Goal: Information Seeking & Learning: Check status

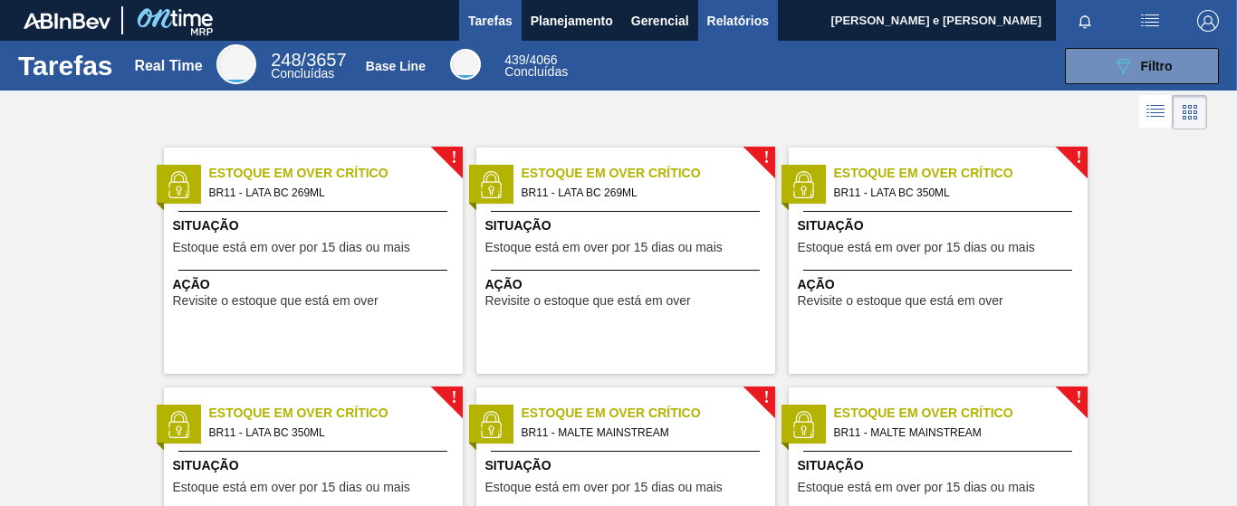
click at [742, 24] on span "Relatórios" at bounding box center [738, 21] width 62 height 22
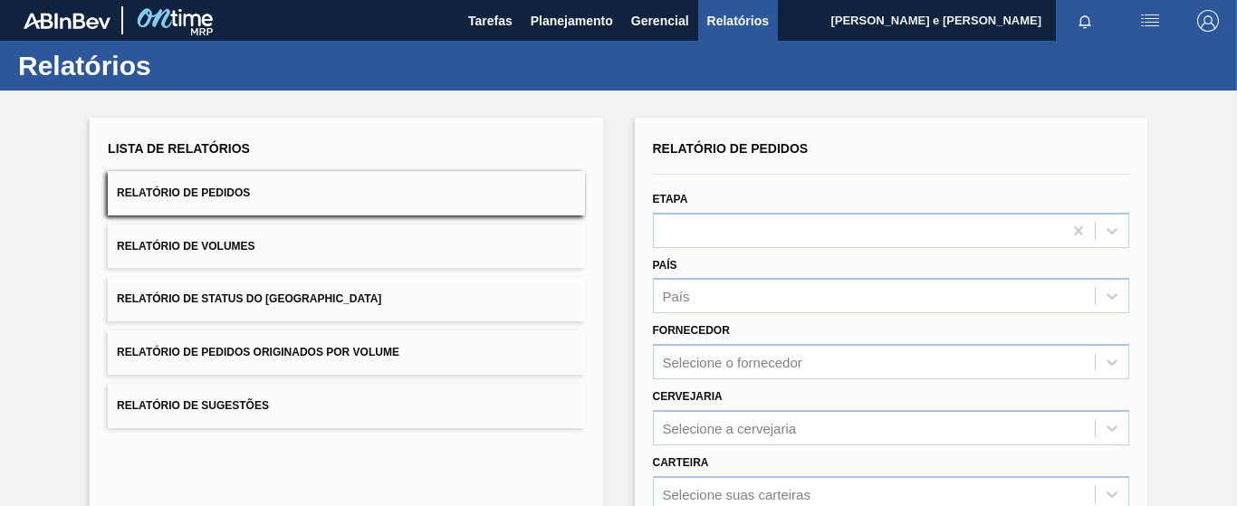
click at [262, 199] on button "Relatório de Pedidos" at bounding box center [346, 193] width 476 height 44
click at [566, 12] on span "Planejamento" at bounding box center [572, 21] width 82 height 22
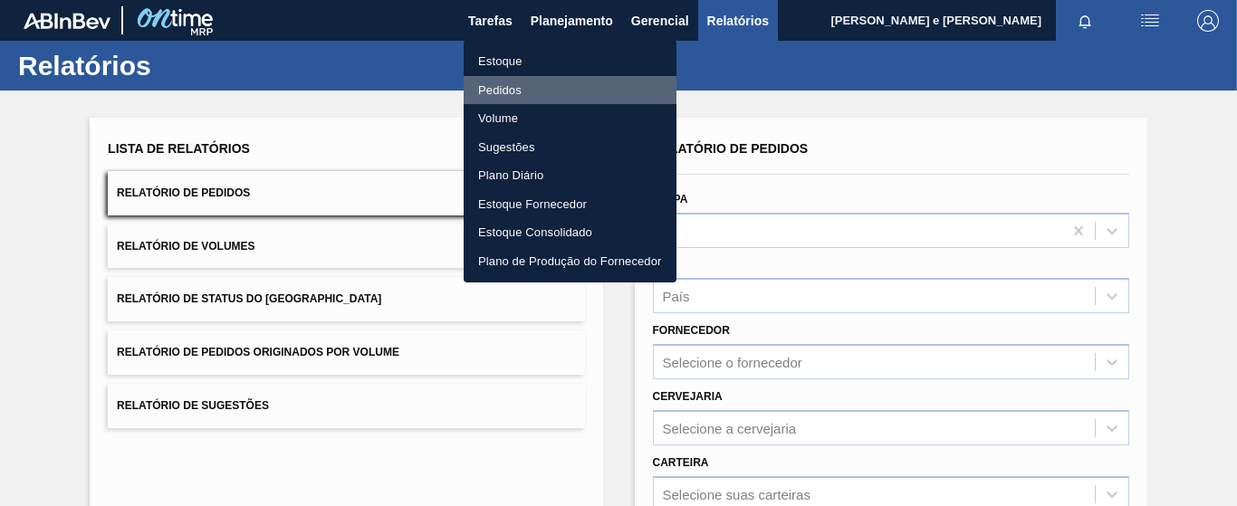
click at [502, 77] on li "Pedidos" at bounding box center [570, 90] width 213 height 29
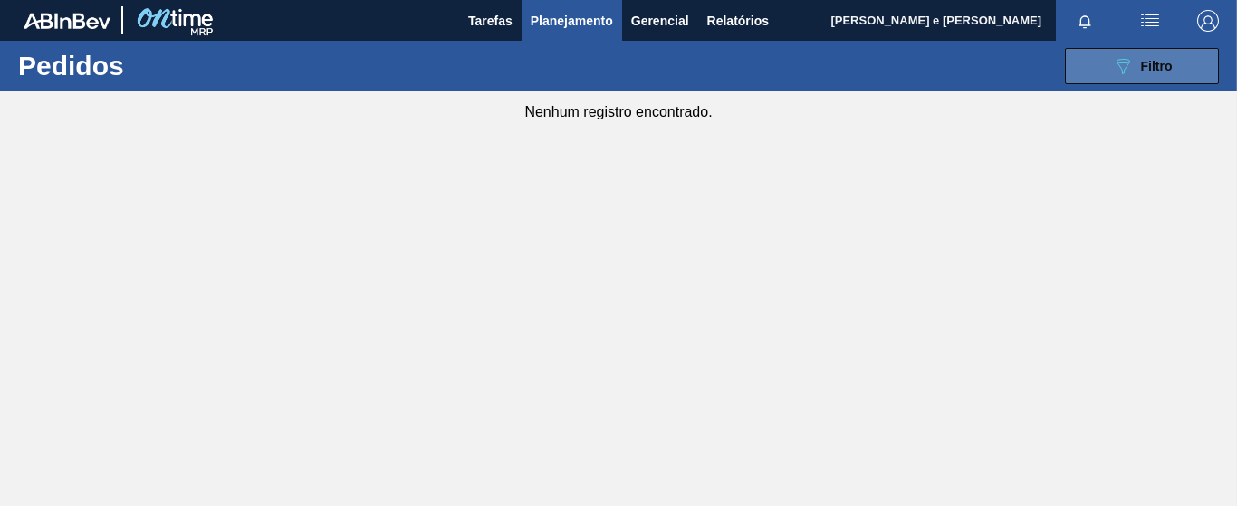
click at [1121, 73] on icon "089F7B8B-B2A5-4AFE-B5C0-19BA573D28AC" at bounding box center [1123, 66] width 22 height 22
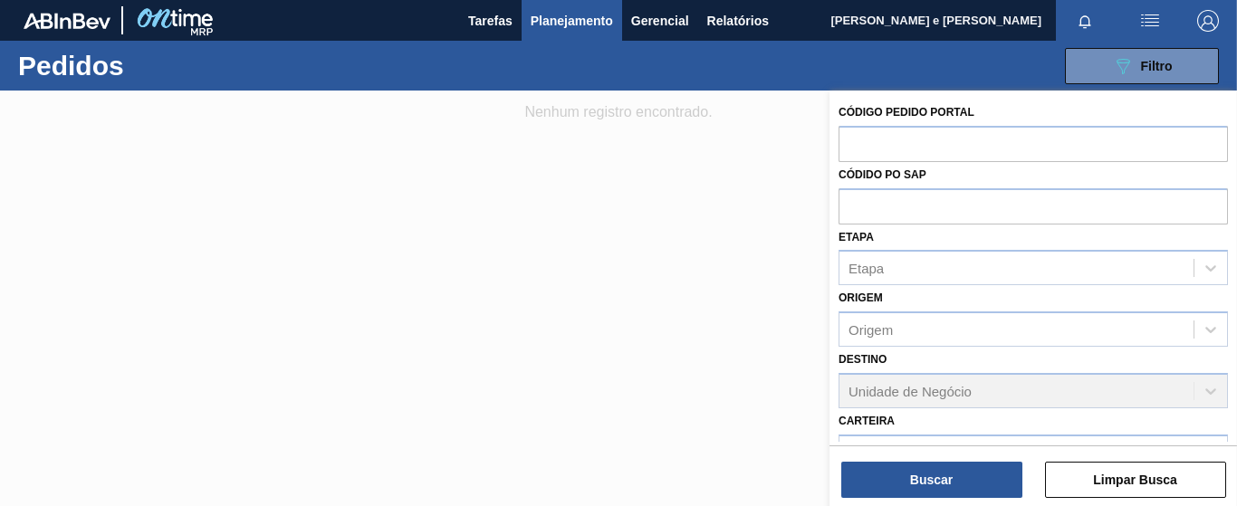
scroll to position [226, 0]
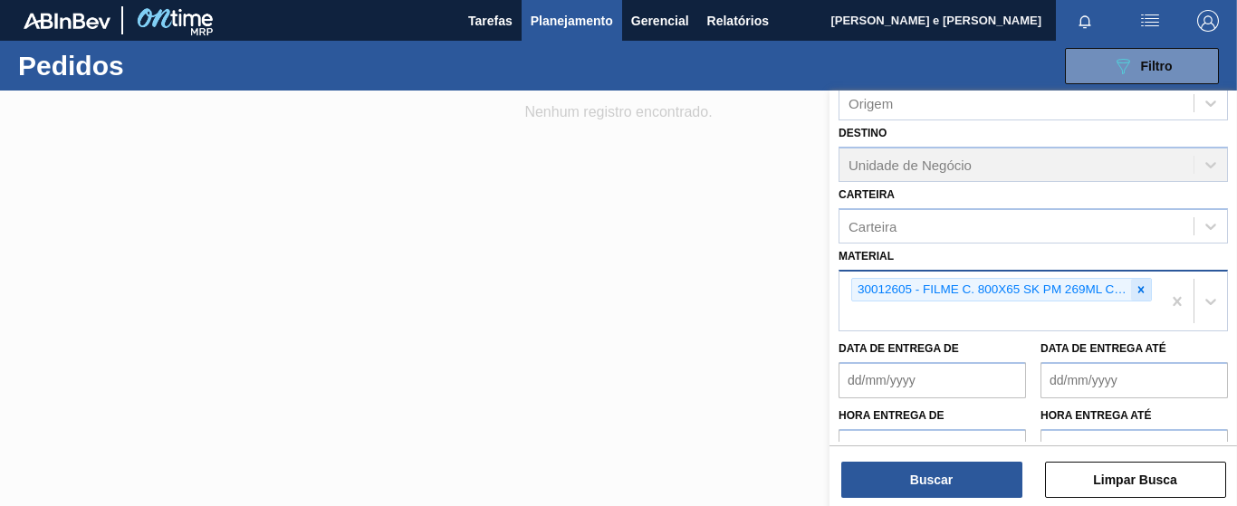
click at [1140, 292] on icon at bounding box center [1142, 289] width 6 height 6
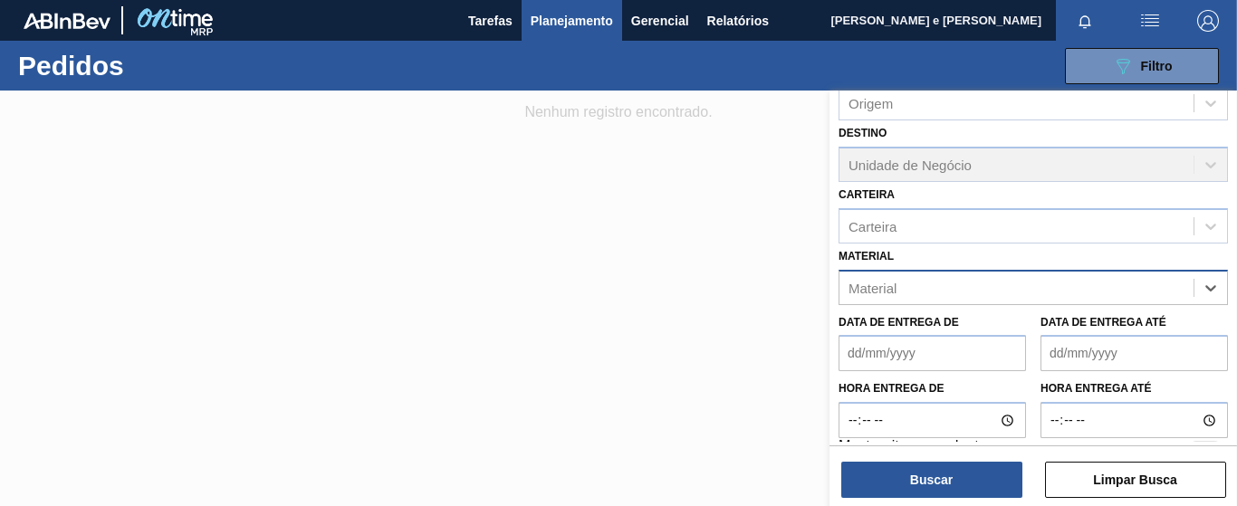
paste input "20005499"
type input "20005499"
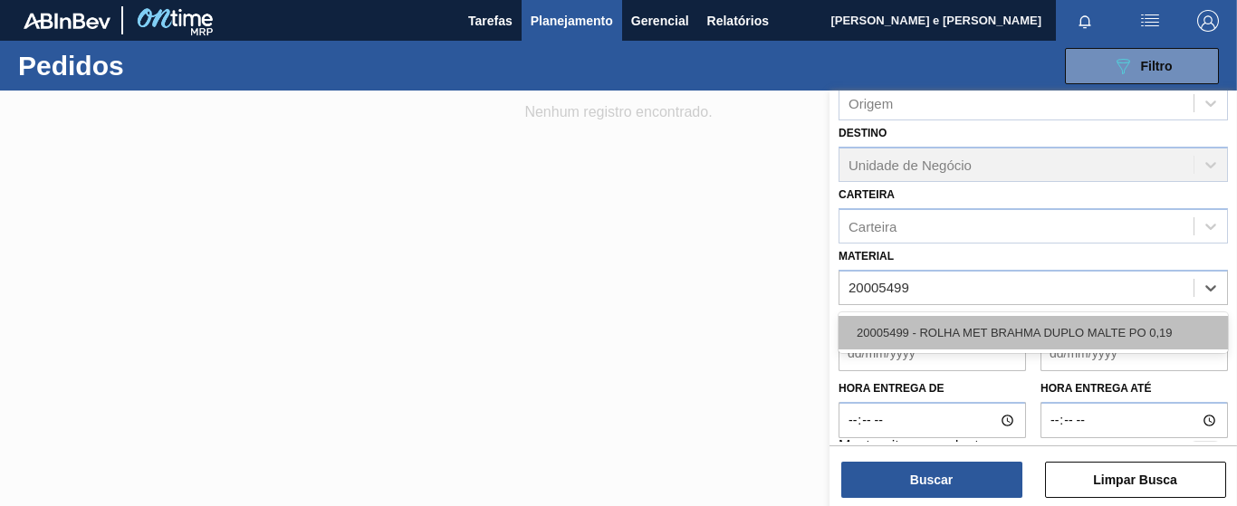
click at [1082, 328] on div "20005499 - ROLHA MET BRAHMA DUPLO MALTE PO 0,19" at bounding box center [1033, 333] width 389 height 34
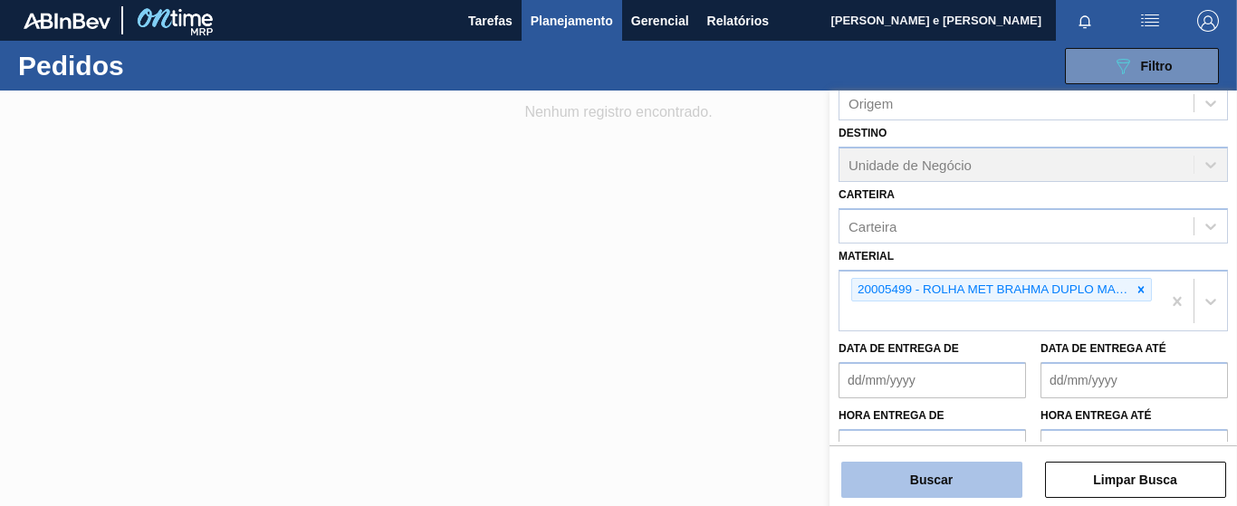
click at [900, 462] on div "Buscar Limpar Busca" at bounding box center [1034, 471] width 408 height 51
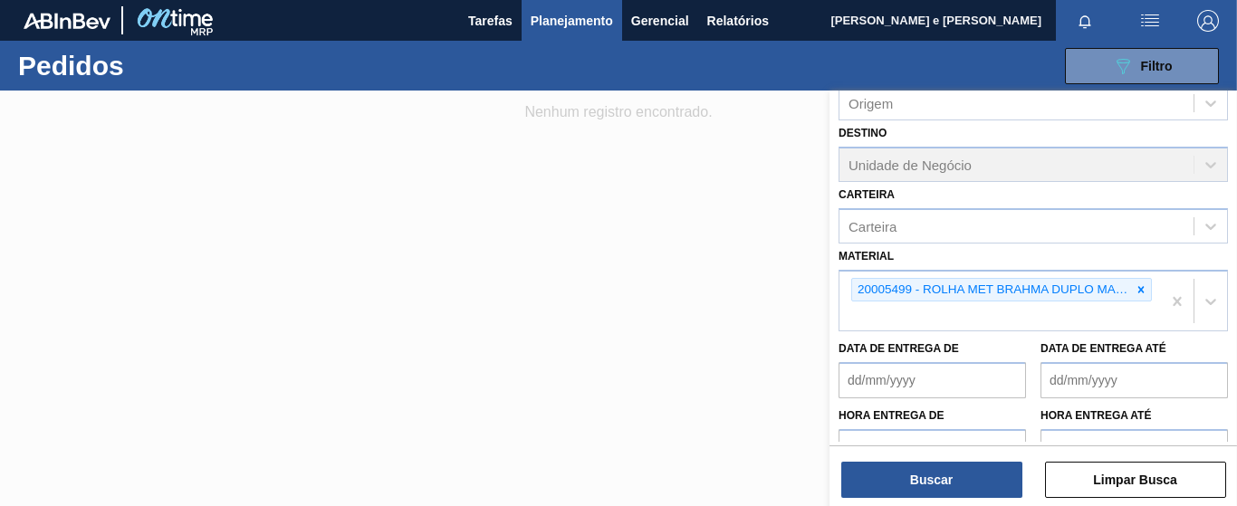
click at [497, 159] on div at bounding box center [618, 344] width 1237 height 506
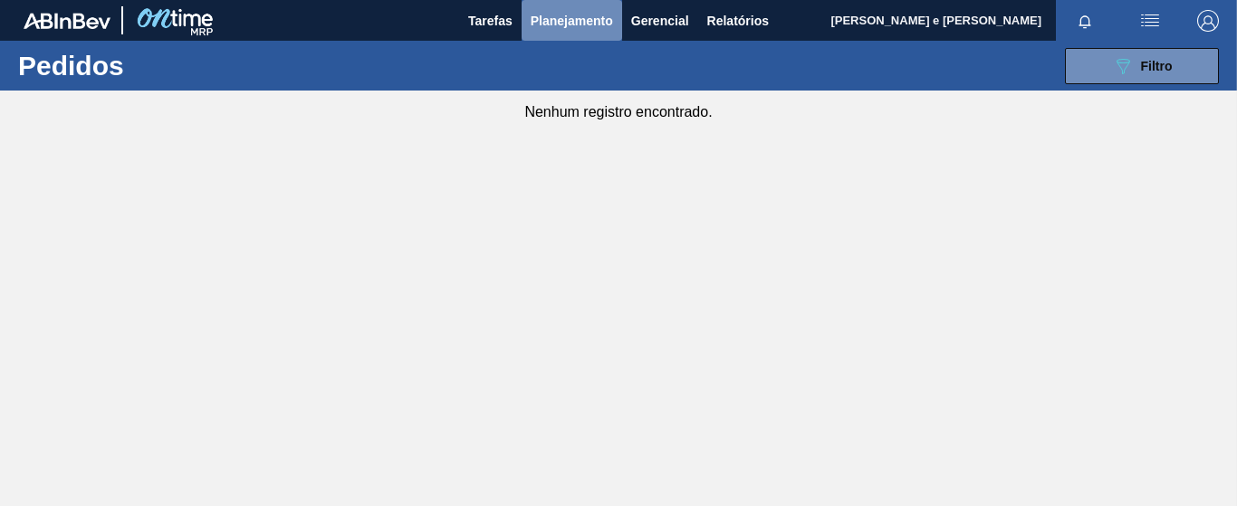
click at [549, 19] on span "Planejamento" at bounding box center [572, 21] width 82 height 22
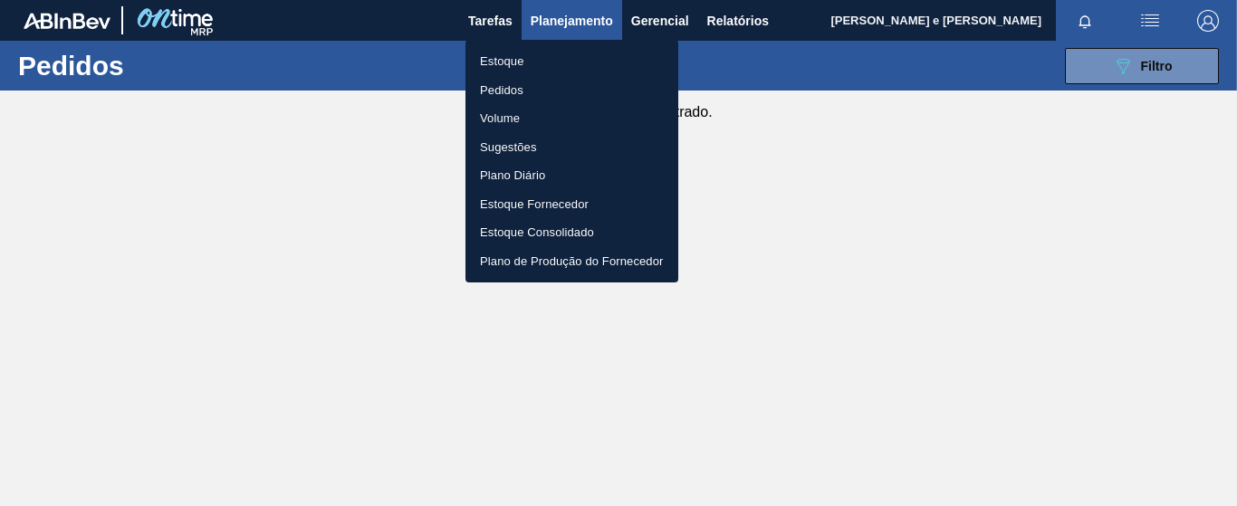
click at [490, 121] on li "Volume" at bounding box center [572, 118] width 213 height 29
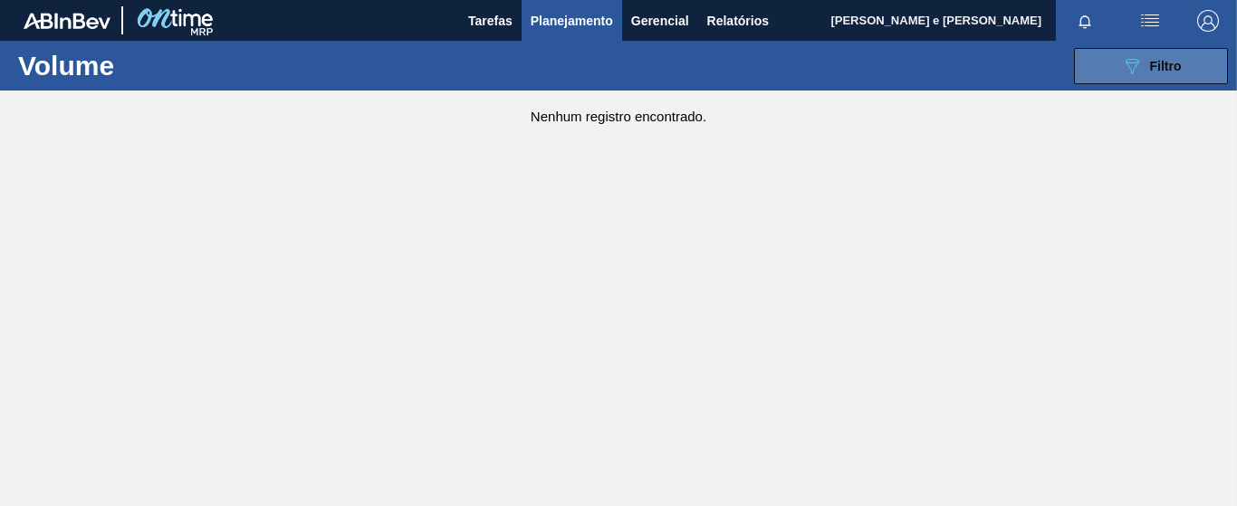
click at [1173, 71] on span "Filtro" at bounding box center [1166, 66] width 32 height 14
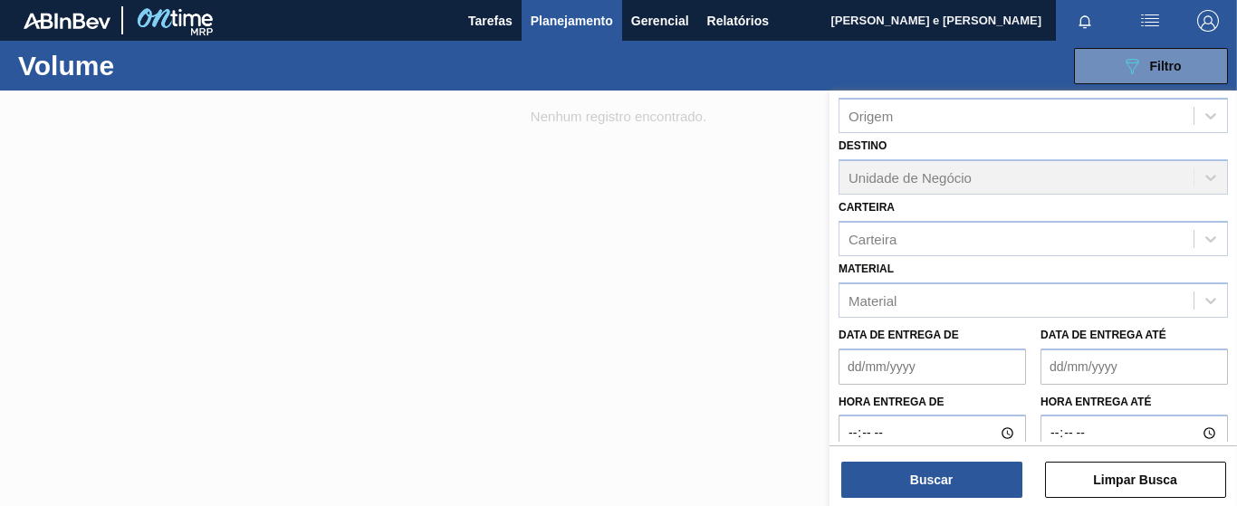
scroll to position [191, 0]
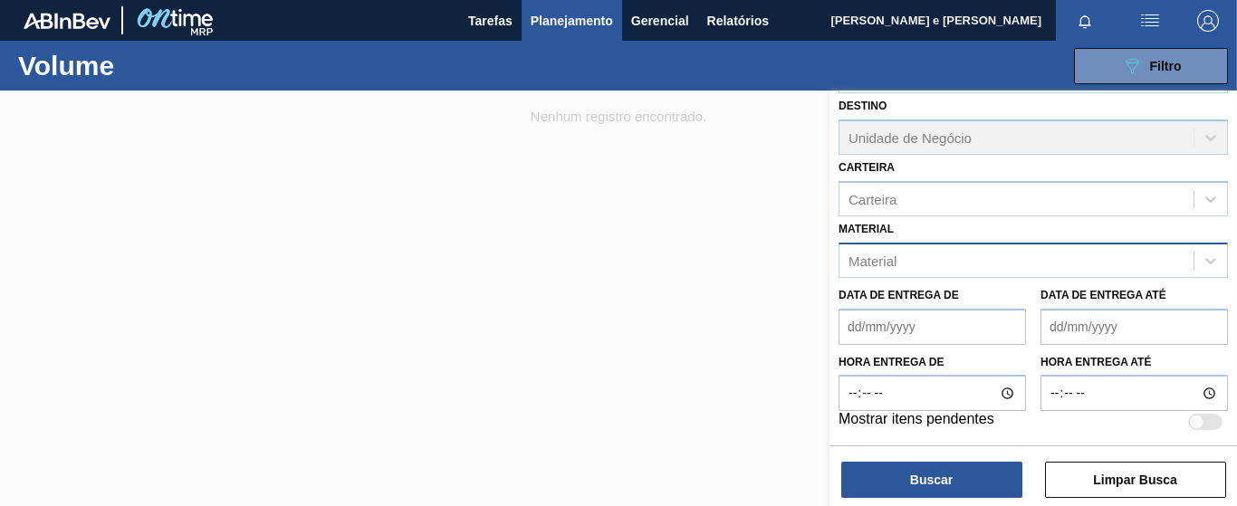
click at [897, 253] on div "Material" at bounding box center [873, 260] width 48 height 15
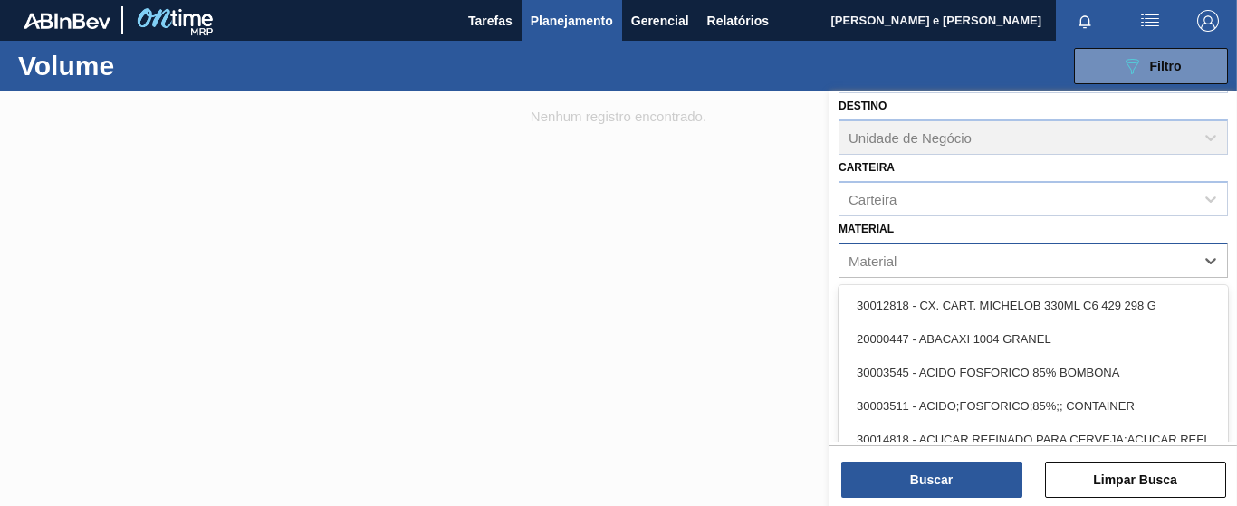
paste input "20005499"
type input "20005499"
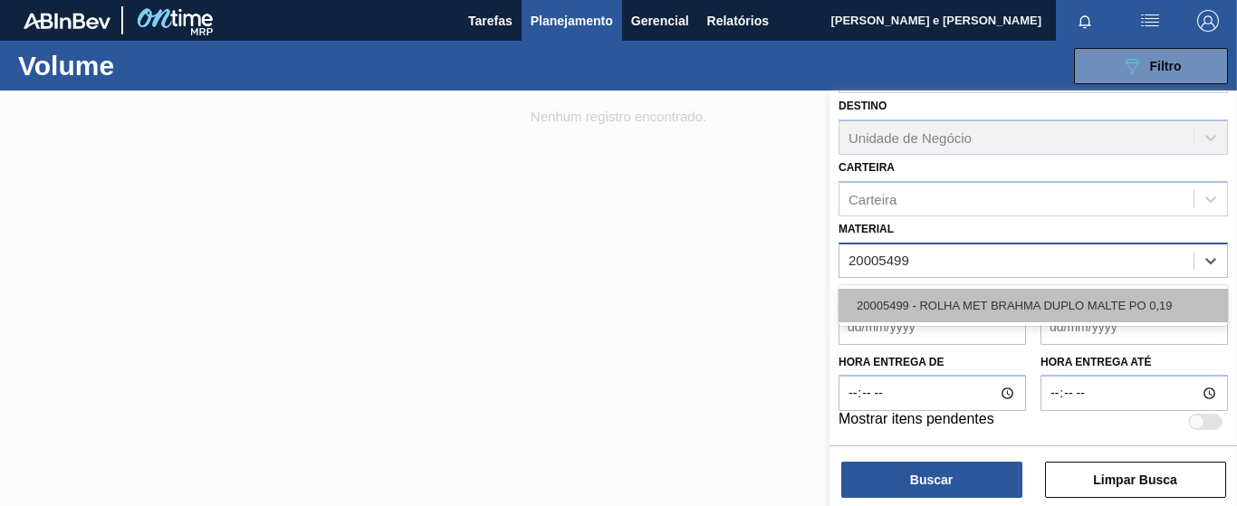
click at [871, 314] on div "20005499 - ROLHA MET BRAHMA DUPLO MALTE PO 0,19" at bounding box center [1033, 306] width 389 height 34
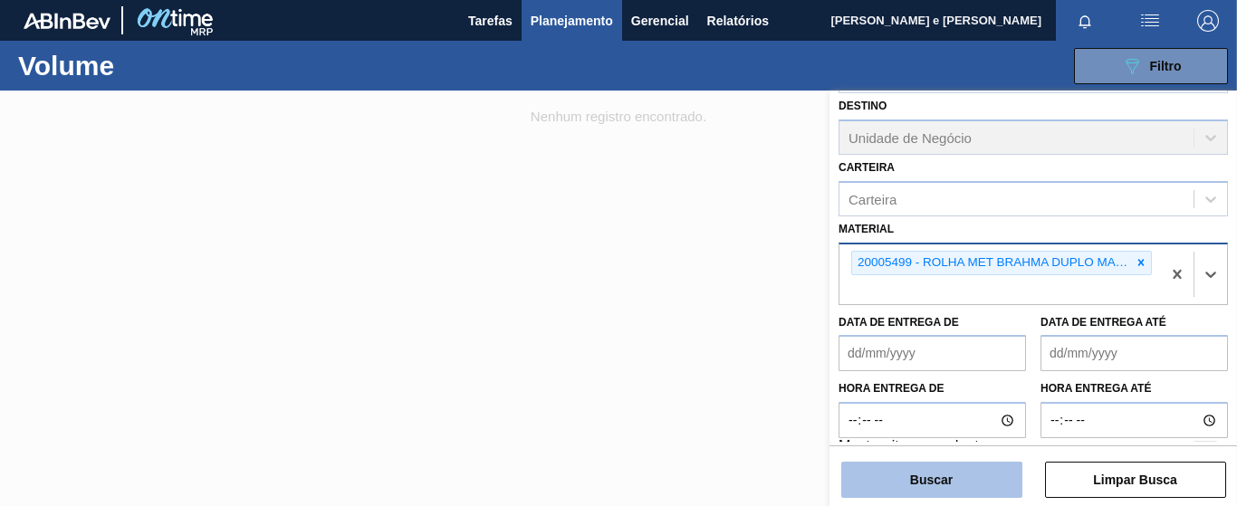
click at [947, 486] on button "Buscar" at bounding box center [931, 480] width 181 height 36
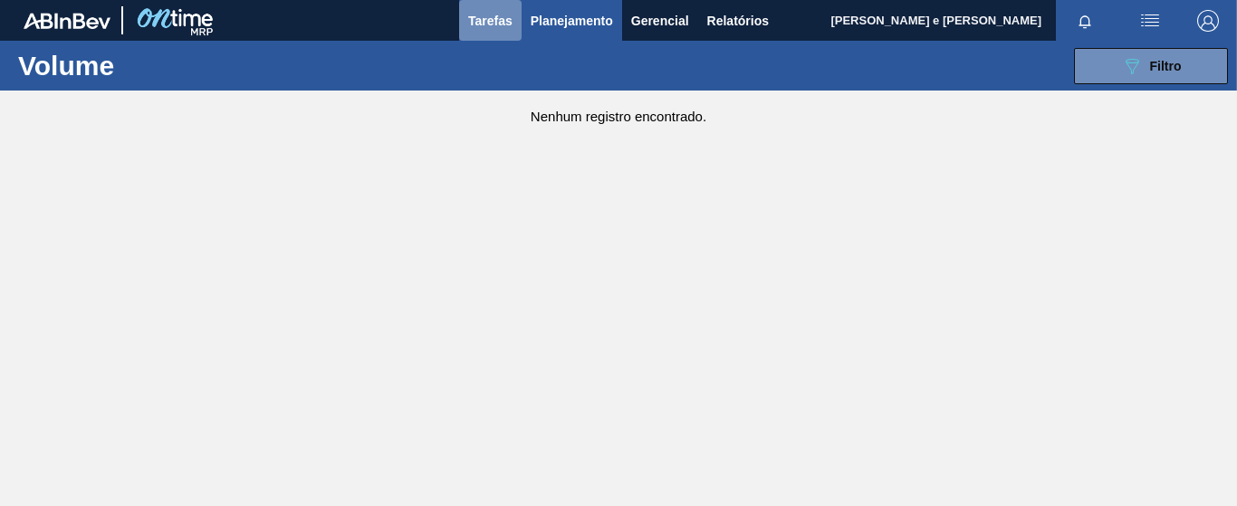
click at [518, 24] on button "Tarefas" at bounding box center [490, 20] width 63 height 41
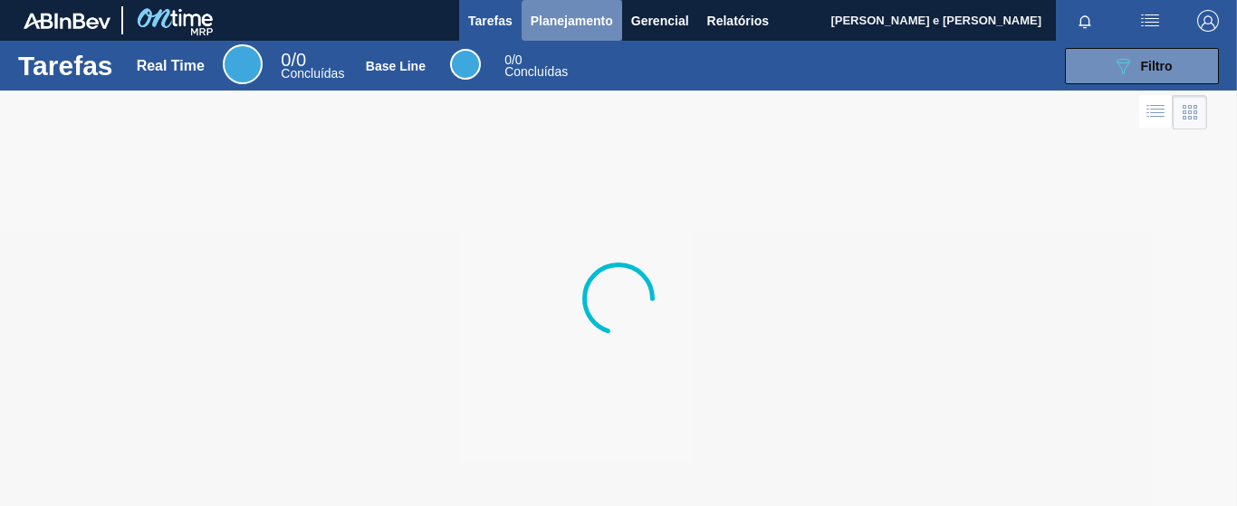
click at [524, 23] on button "Planejamento" at bounding box center [572, 20] width 101 height 41
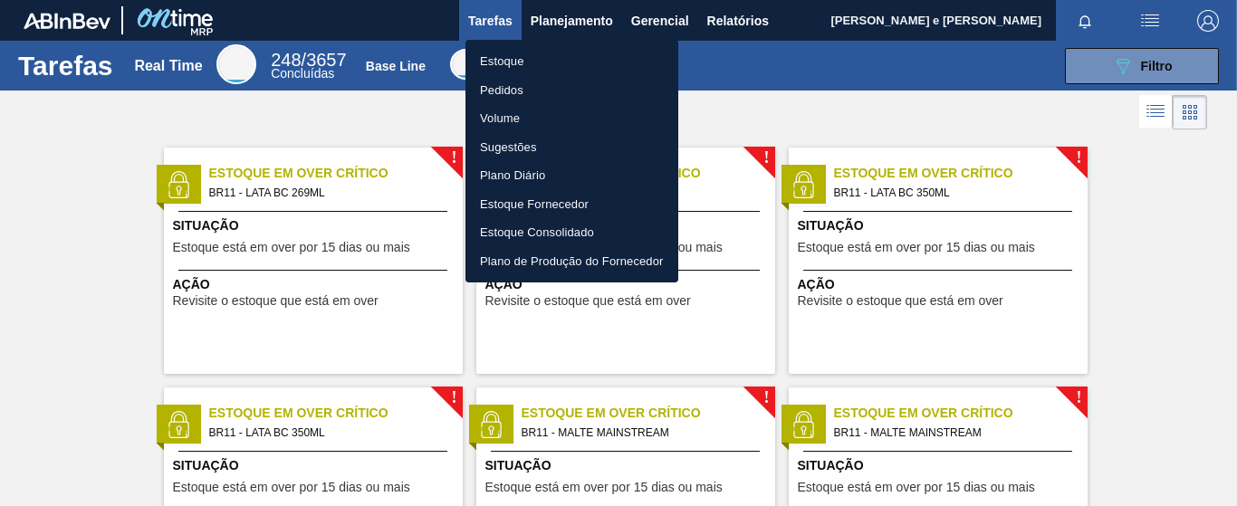
click at [474, 14] on div at bounding box center [618, 253] width 1237 height 506
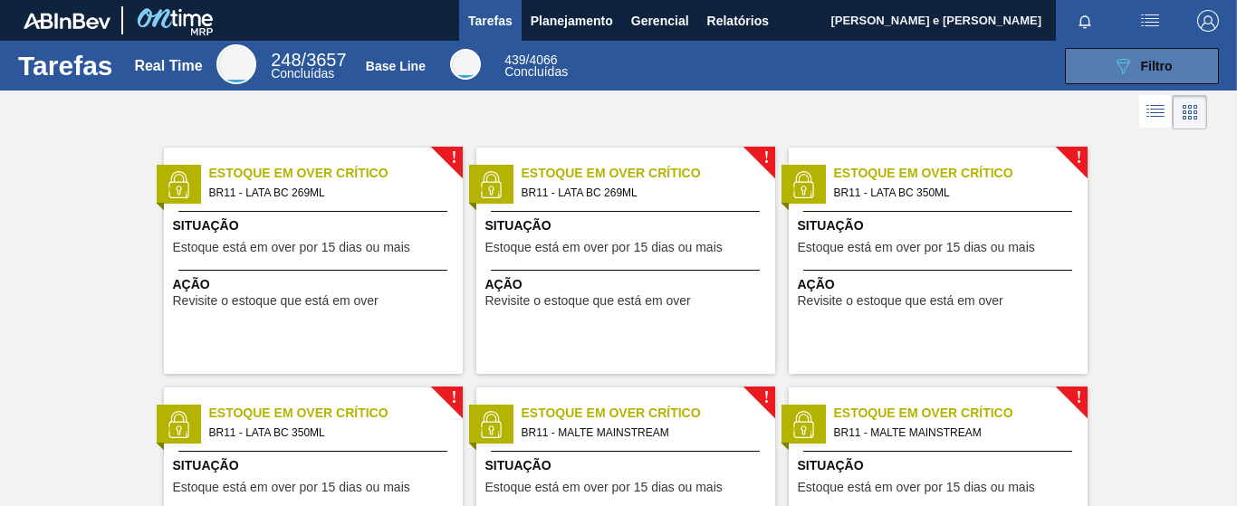
click at [1156, 63] on span "Filtro" at bounding box center [1157, 66] width 32 height 14
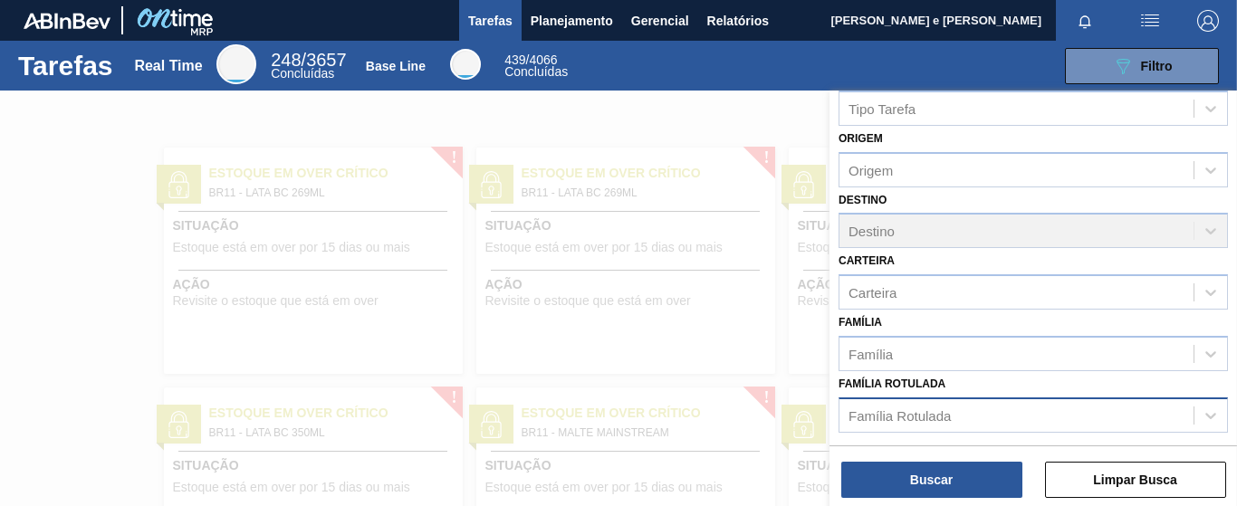
scroll to position [213, 0]
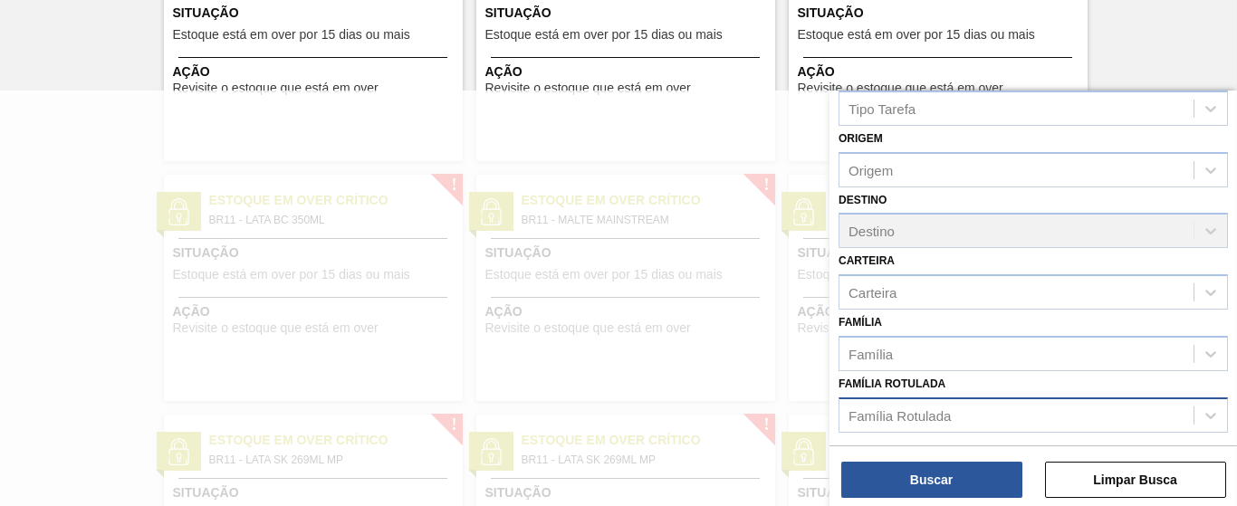
click at [921, 414] on div "Família Rotulada" at bounding box center [900, 415] width 102 height 15
paste Rotulada "20005499"
type Rotulada "20005499"
drag, startPoint x: 926, startPoint y: 414, endPoint x: 822, endPoint y: 410, distance: 104.2
click at [830, 410] on div "089F7B8B-B2A5-4AFE-B5C0-19BA573D28AC Created with sketchtool. Tipo Tarefa Tipo …" at bounding box center [1034, 344] width 408 height 506
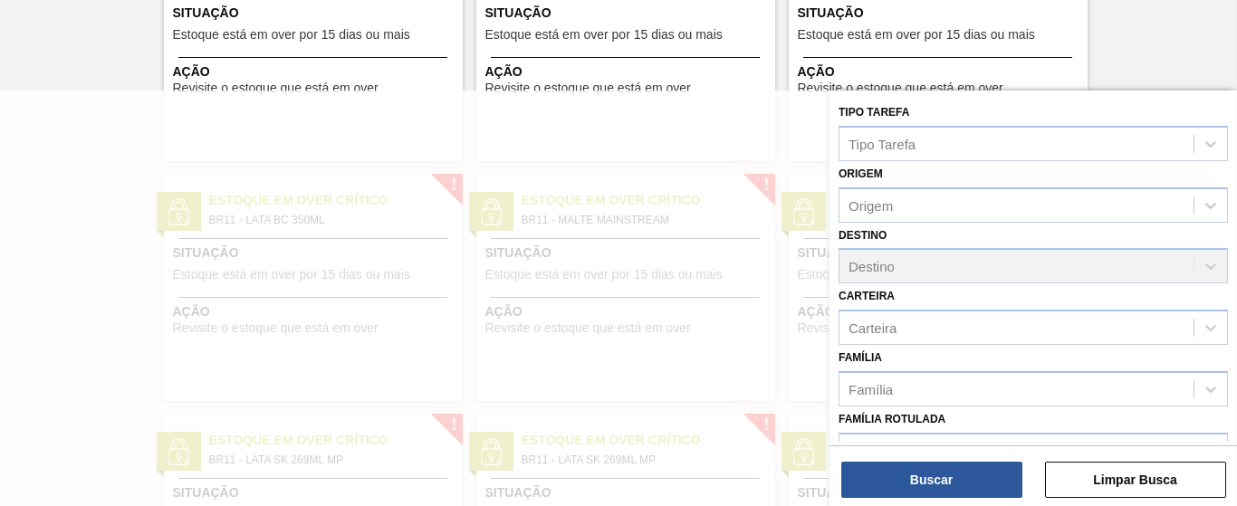
click at [1155, 476] on button "Limpar Busca" at bounding box center [1135, 480] width 181 height 36
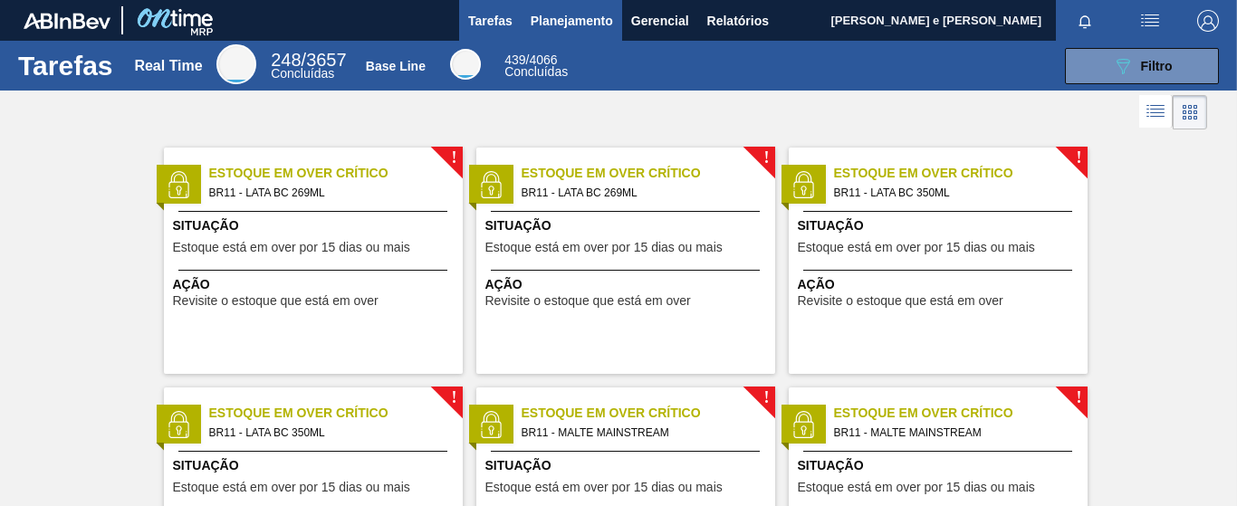
click at [533, 14] on span "Planejamento" at bounding box center [572, 21] width 82 height 22
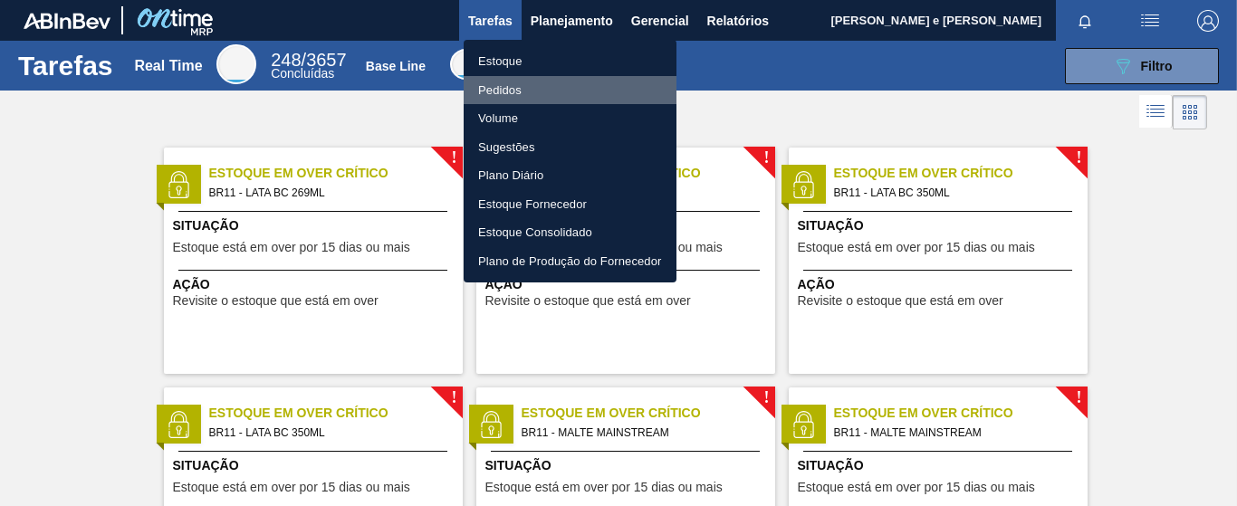
click at [499, 86] on li "Pedidos" at bounding box center [570, 90] width 213 height 29
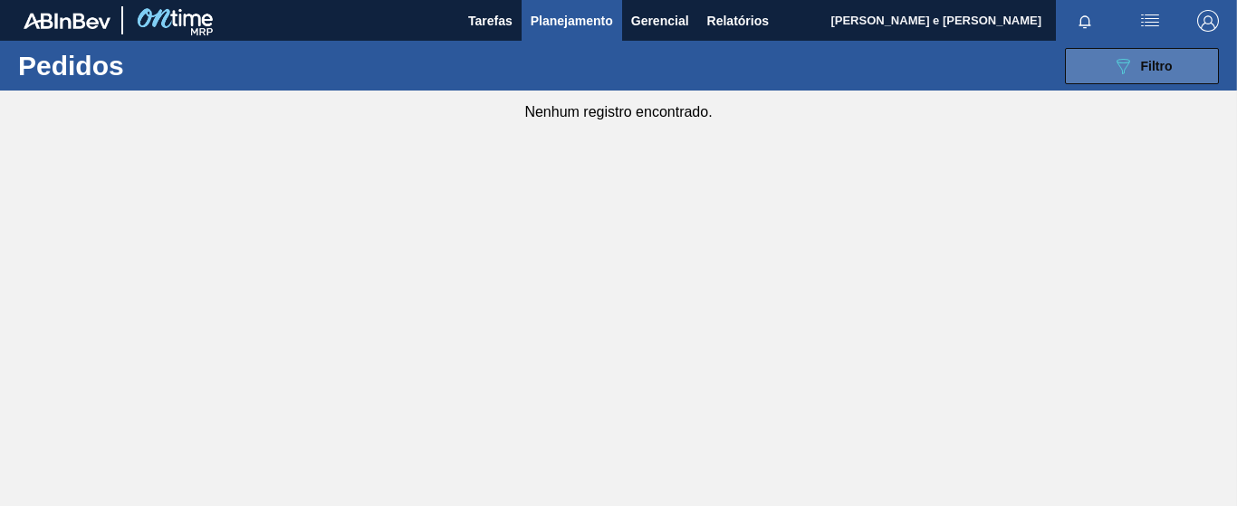
click at [1157, 74] on div "089F7B8B-B2A5-4AFE-B5C0-19BA573D28AC Filtro" at bounding box center [1142, 66] width 61 height 22
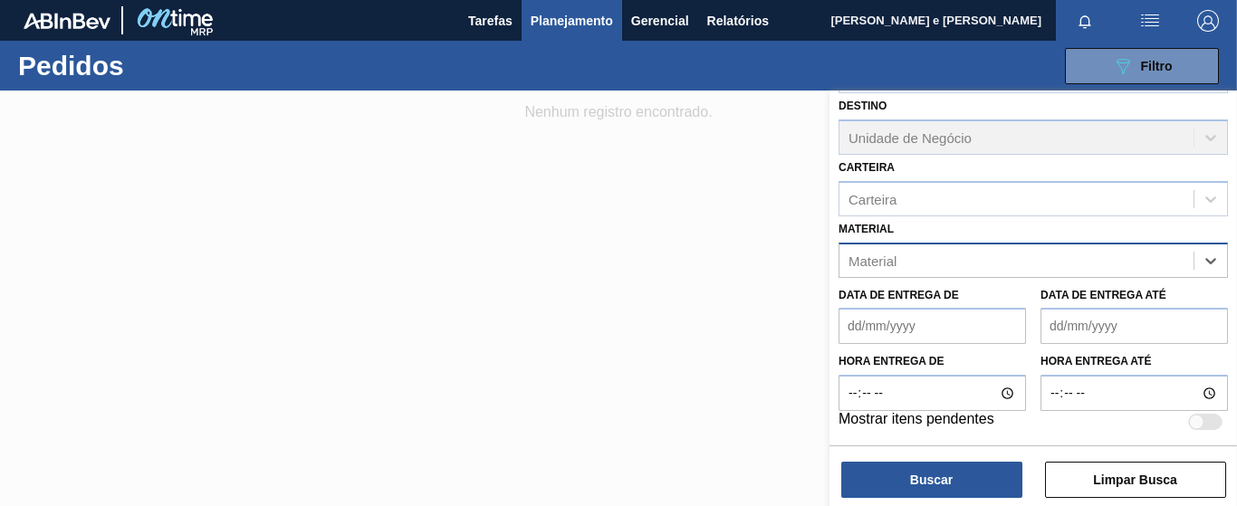
scroll to position [254, 0]
paste input "20005499"
type input "20005499"
click at [870, 311] on div "20005499 - ROLHA MET BRAHMA DUPLO MALTE PO 0,19" at bounding box center [1033, 306] width 389 height 34
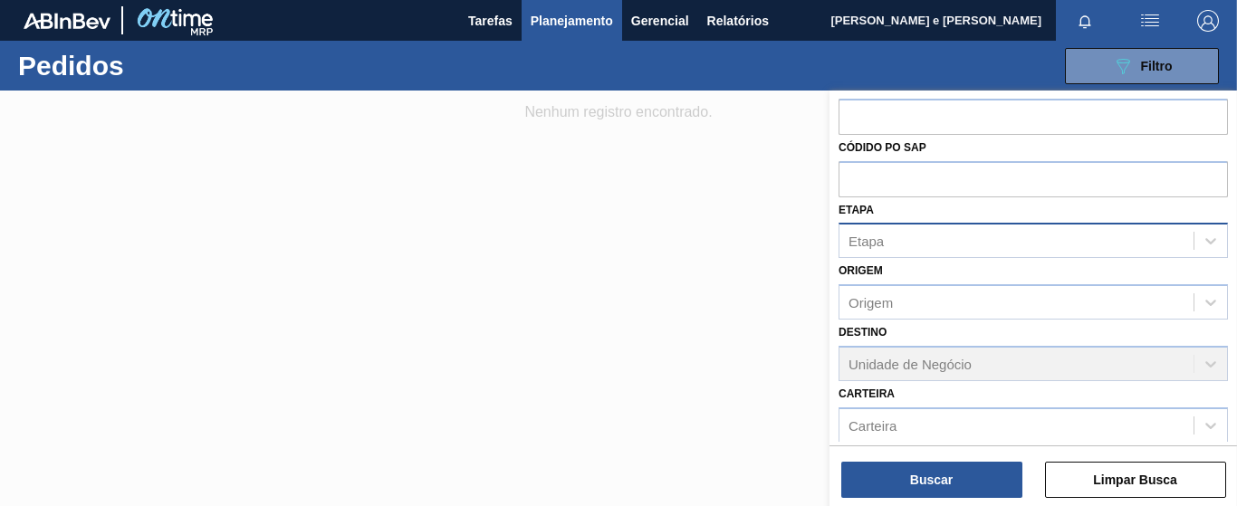
scroll to position [0, 0]
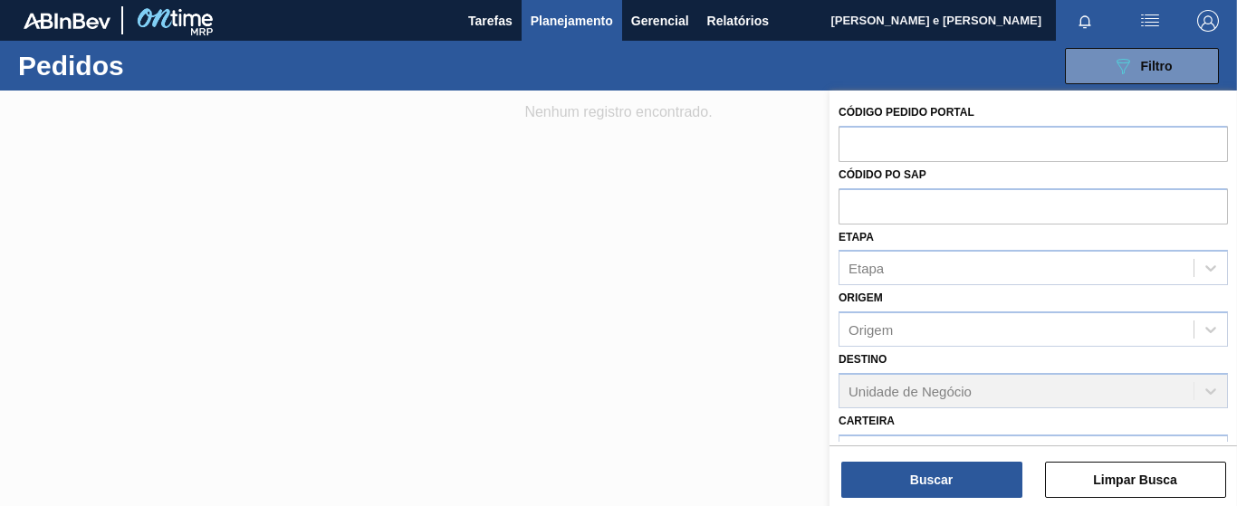
click at [906, 390] on div "Destino Unidade de Negócio" at bounding box center [1033, 378] width 389 height 62
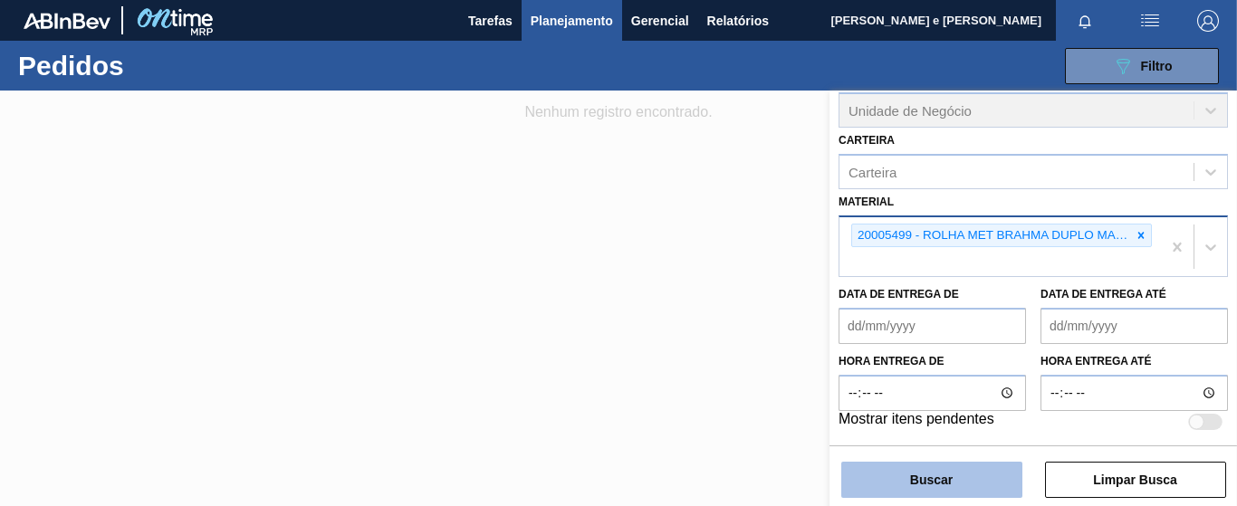
click at [909, 477] on button "Buscar" at bounding box center [931, 480] width 181 height 36
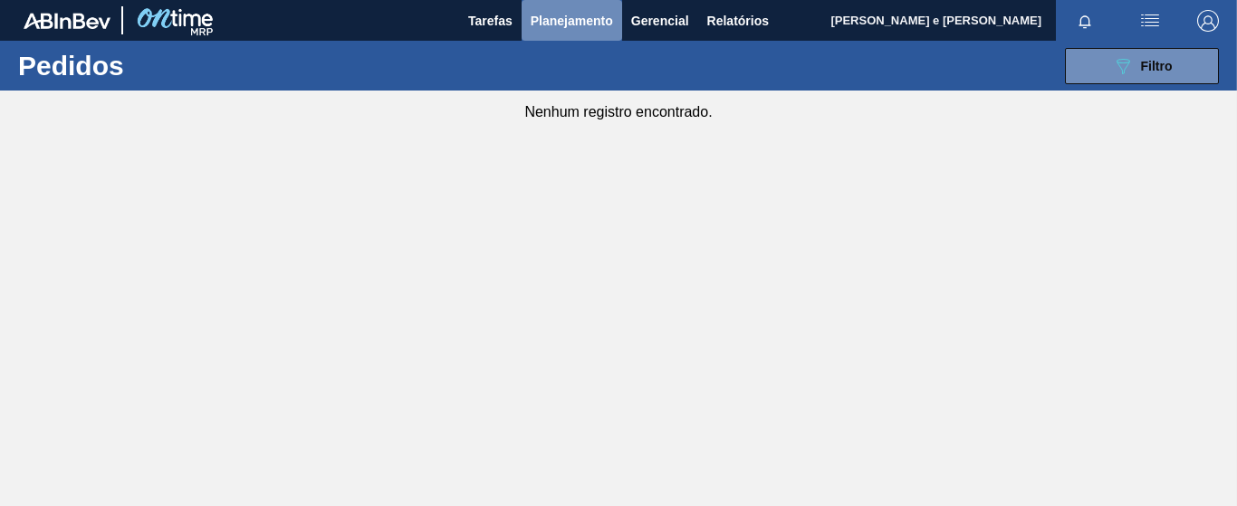
click at [599, 22] on span "Planejamento" at bounding box center [572, 21] width 82 height 22
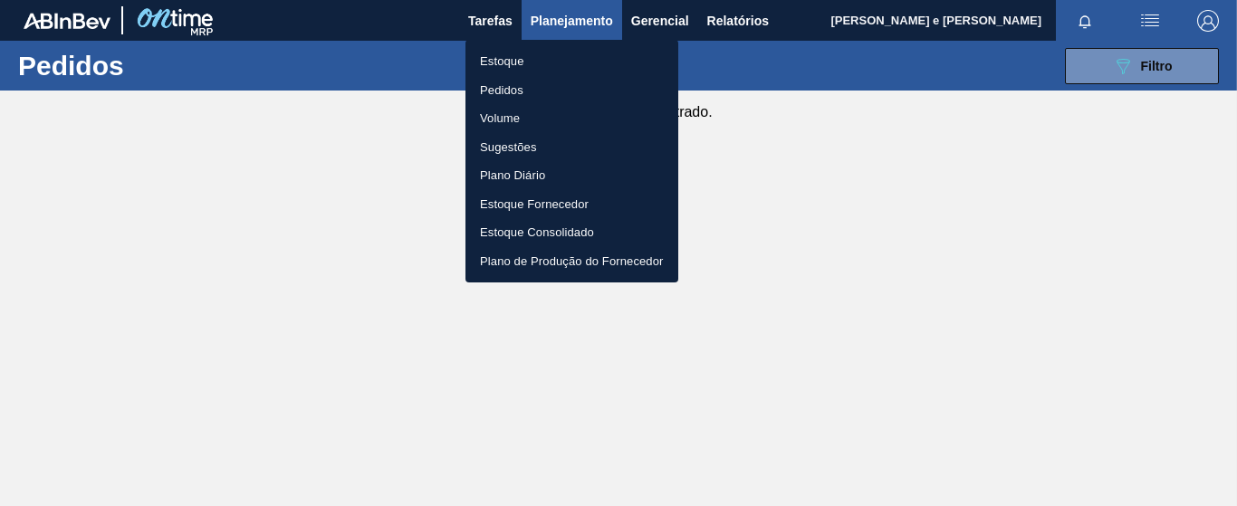
click at [1199, 79] on div at bounding box center [618, 253] width 1237 height 506
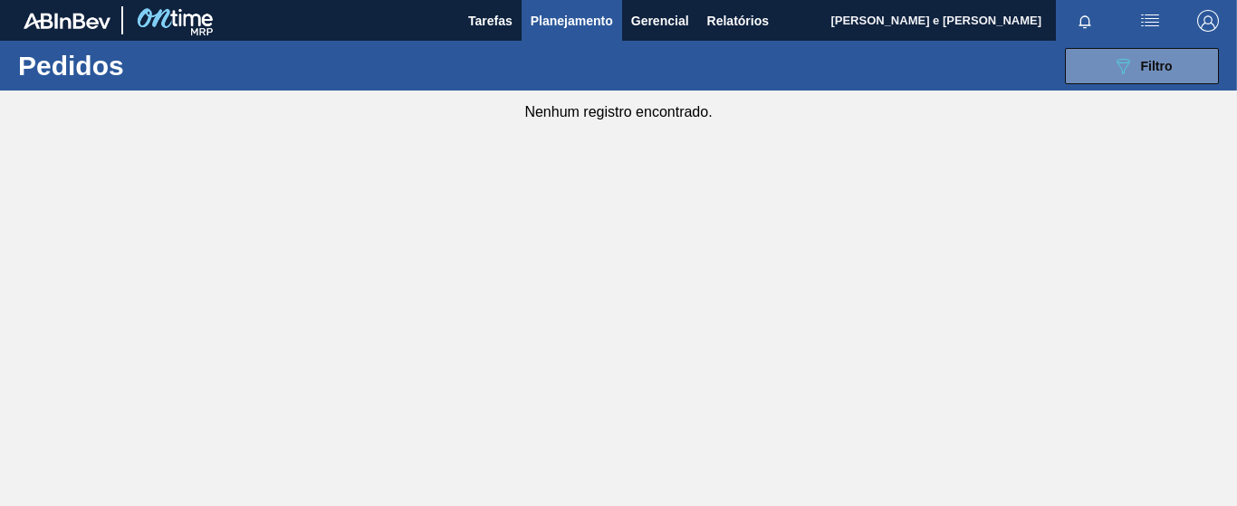
click at [548, 18] on span "Planejamento" at bounding box center [572, 21] width 82 height 22
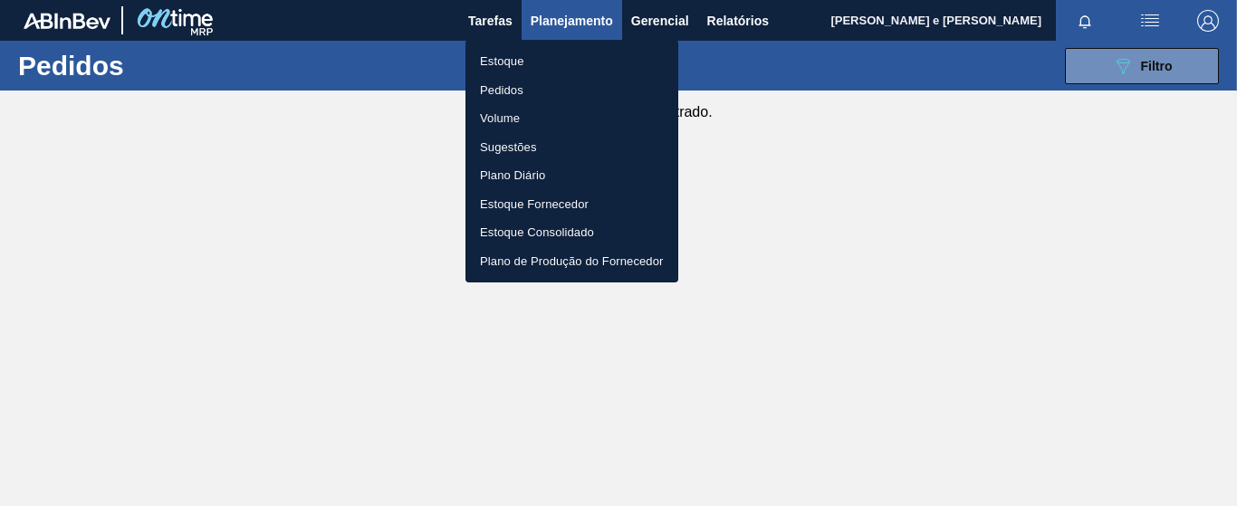
click at [495, 60] on li "Estoque" at bounding box center [572, 61] width 213 height 29
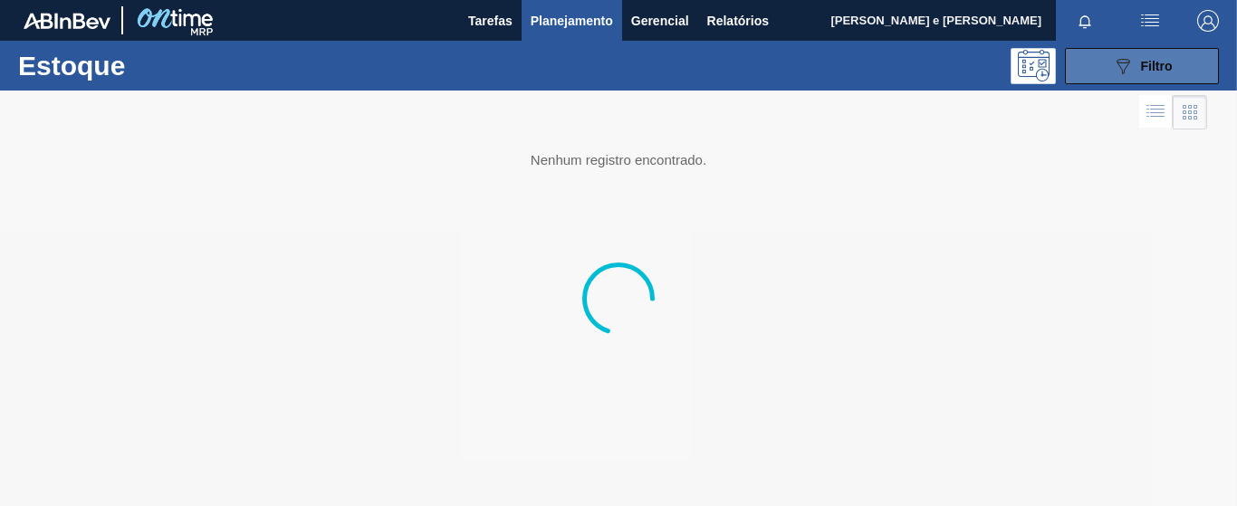
click at [1151, 67] on span "Filtro" at bounding box center [1157, 66] width 32 height 14
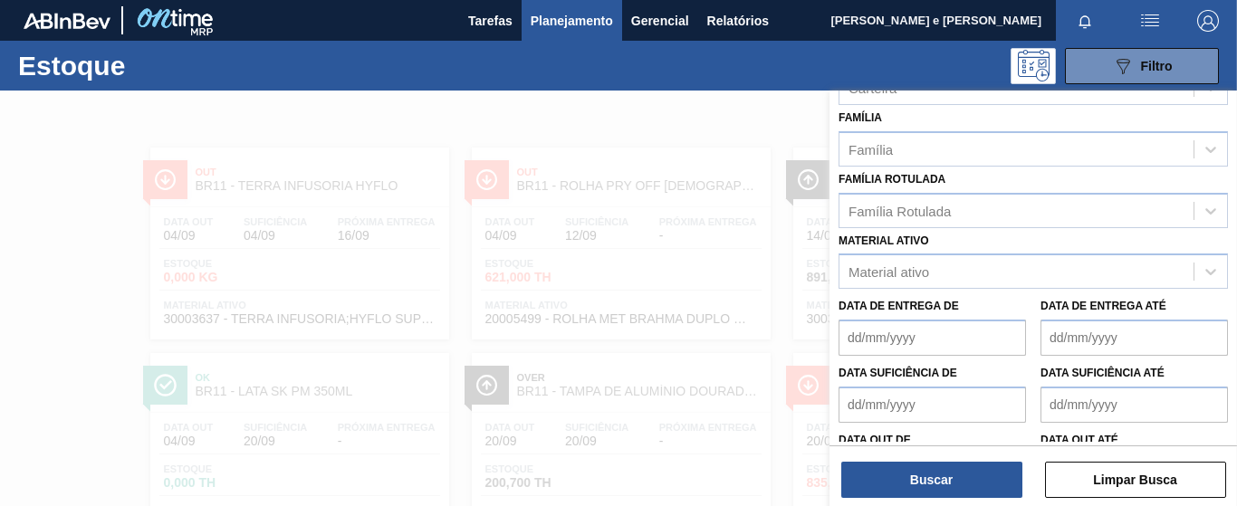
scroll to position [359, 0]
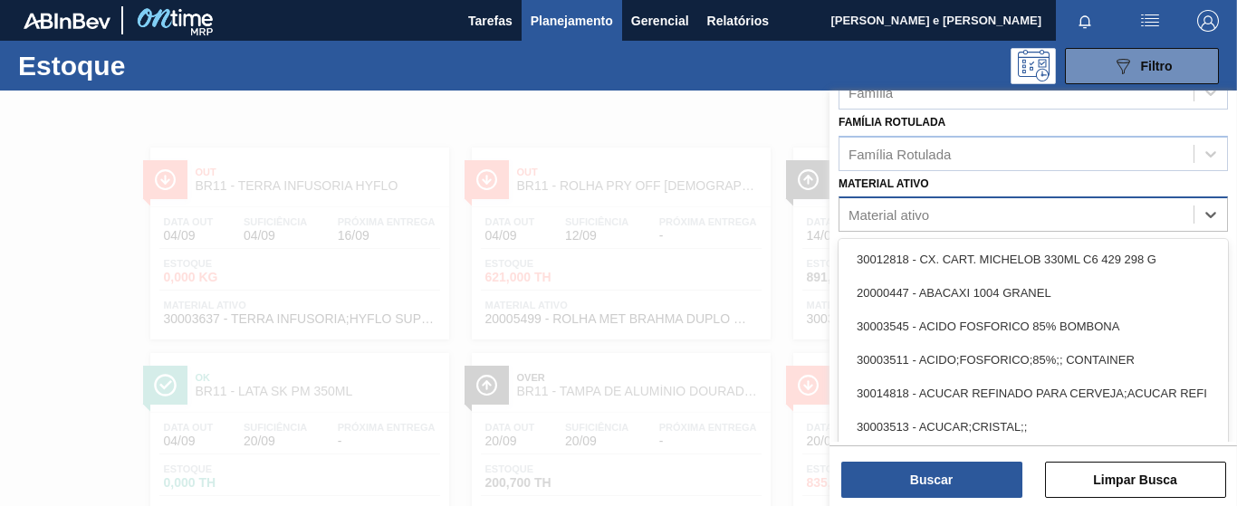
click at [899, 219] on div "Material ativo" at bounding box center [889, 214] width 81 height 15
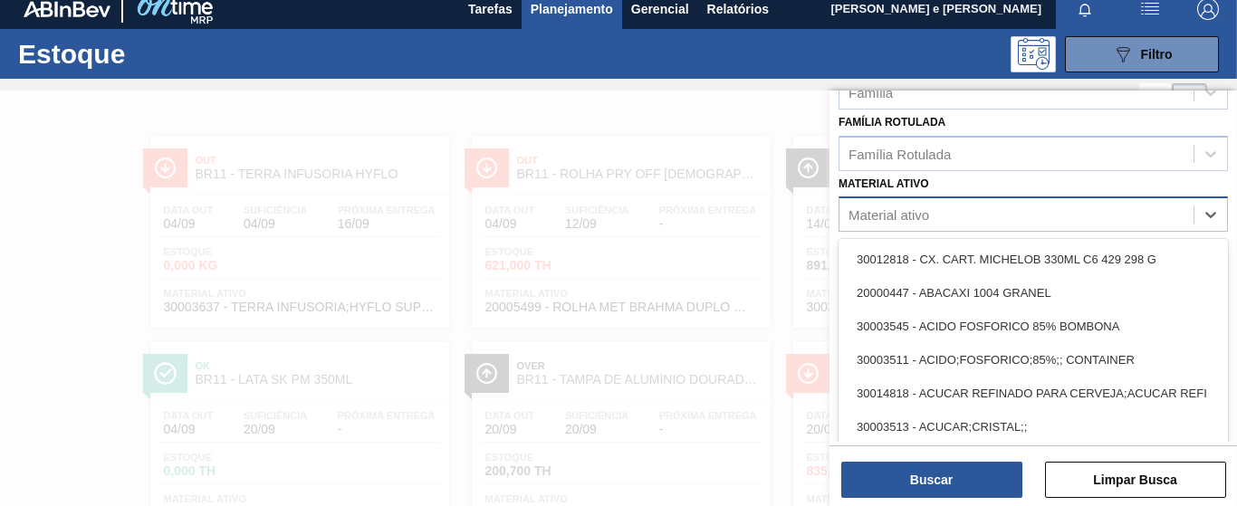
scroll to position [12, 0]
paste ativo "20005499"
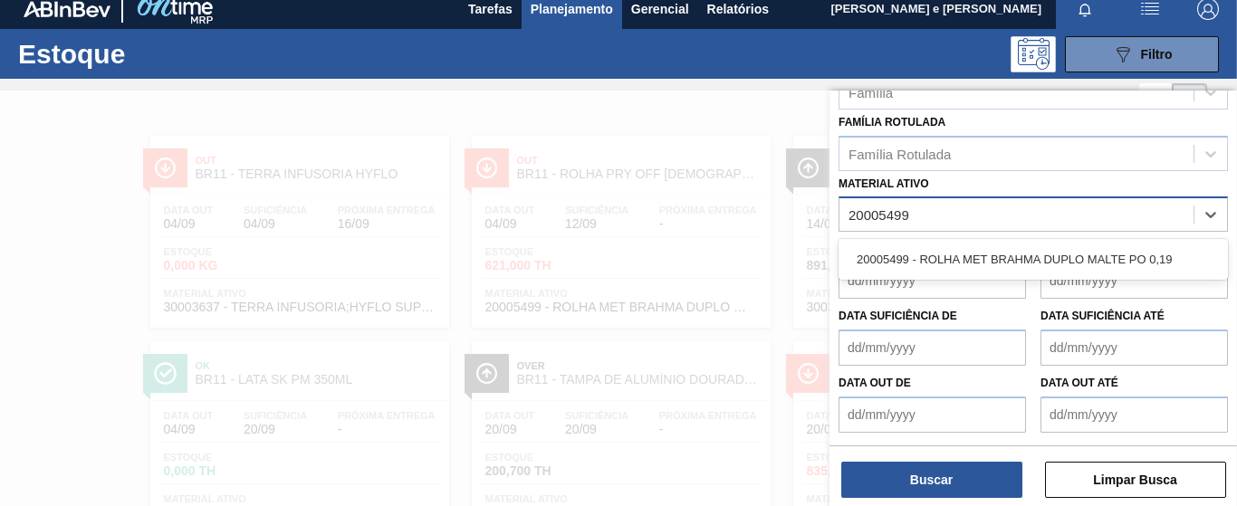
type ativo "20005499"
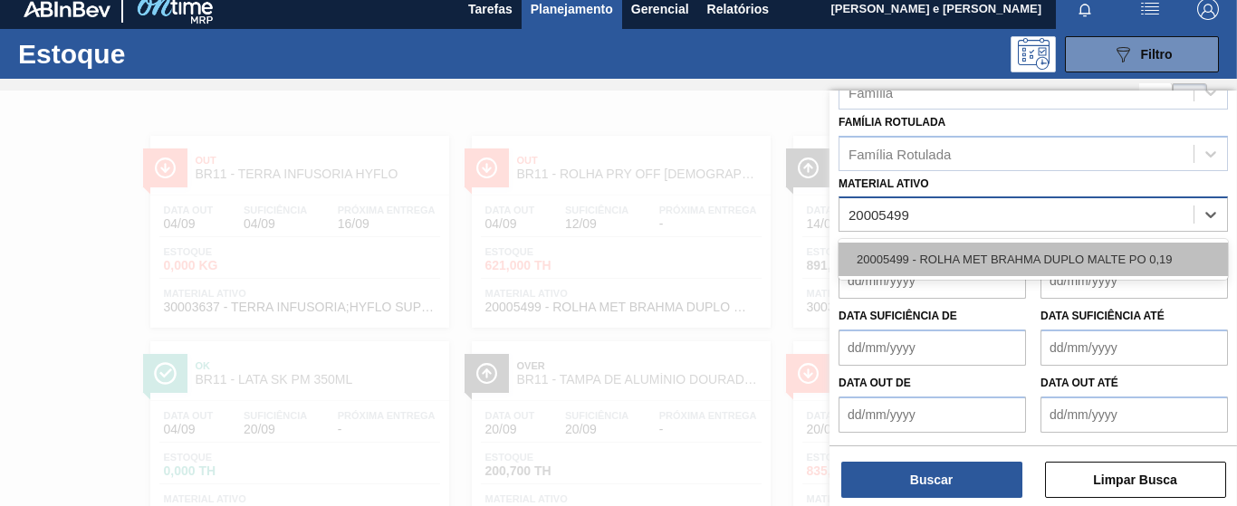
click at [915, 262] on div "20005499 - ROLHA MET BRAHMA DUPLO MALTE PO 0,19" at bounding box center [1033, 260] width 389 height 34
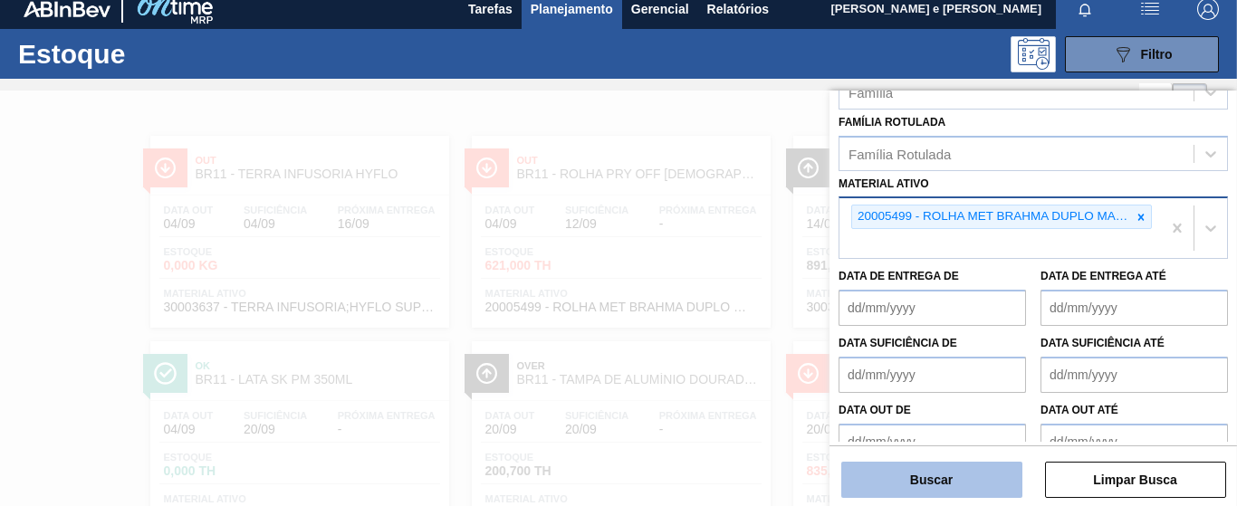
click at [923, 486] on button "Buscar" at bounding box center [931, 480] width 181 height 36
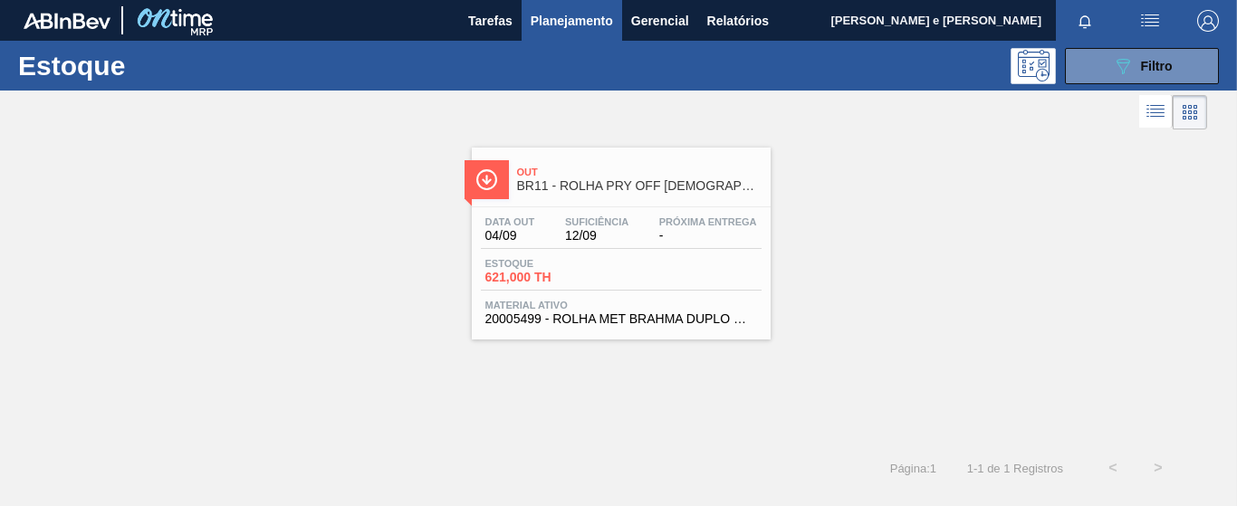
click at [546, 216] on div "Data [DATE] Suficiência 12/09 Próxima Entrega - [GEOGRAPHIC_DATA] 621,000 TH Ma…" at bounding box center [621, 268] width 299 height 123
